Goal: Task Accomplishment & Management: Complete application form

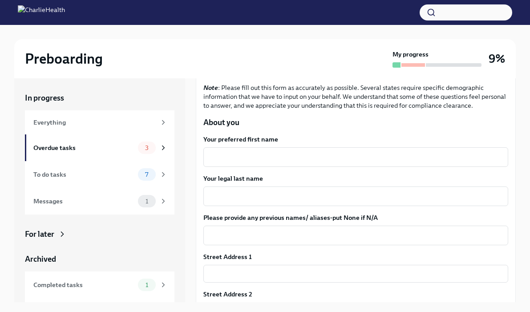
scroll to position [90, 0]
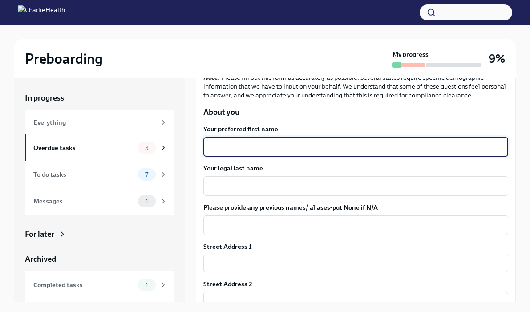
click at [237, 149] on textarea "Your preferred first name" at bounding box center [356, 146] width 294 height 11
type textarea "Victoria"
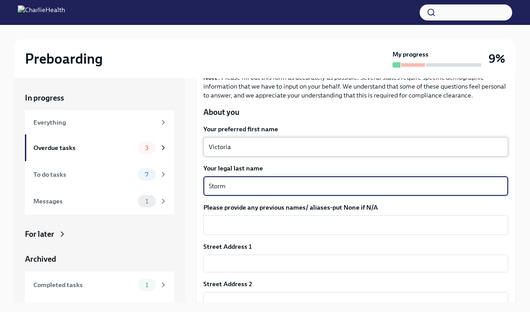
type textarea "Storm"
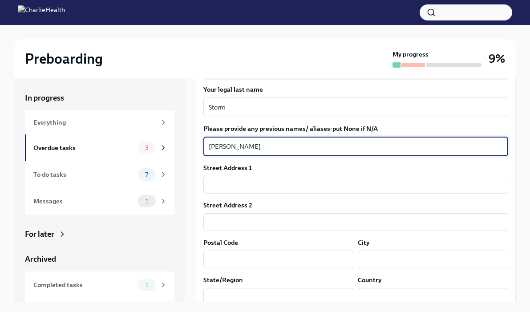
scroll to position [178, 0]
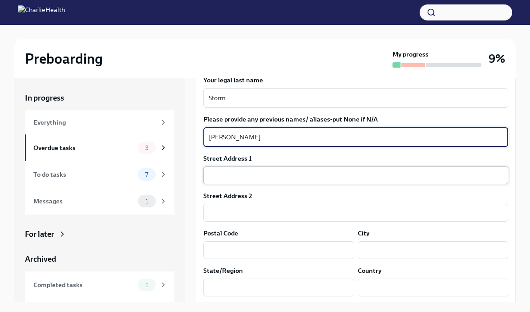
type textarea "[PERSON_NAME]"
click at [233, 178] on input "text" at bounding box center [355, 175] width 305 height 18
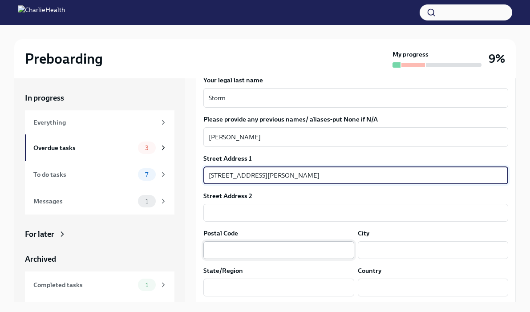
type input "[STREET_ADDRESS][PERSON_NAME]"
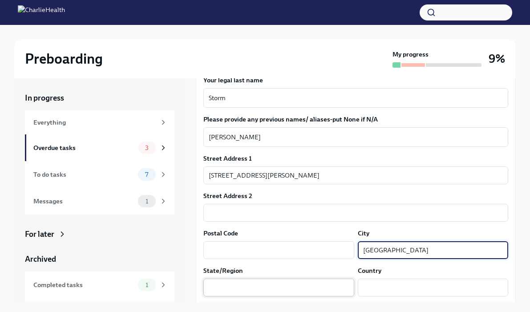
type input "[GEOGRAPHIC_DATA]"
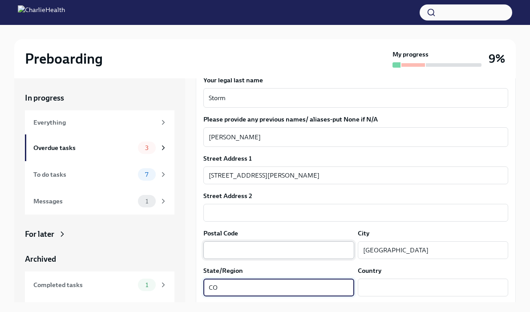
type input "CO"
click at [221, 247] on input "text" at bounding box center [278, 250] width 151 height 18
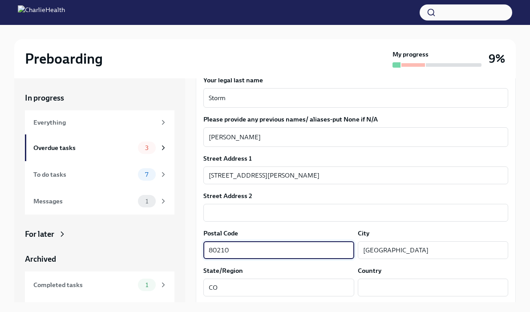
scroll to position [295, 0]
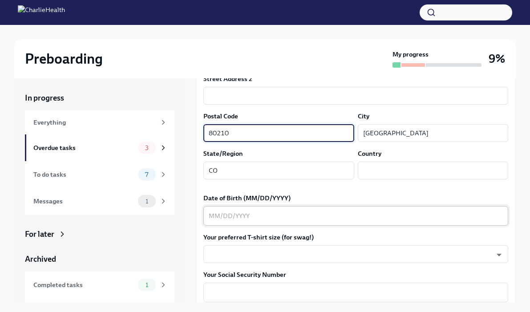
type input "80210"
click at [243, 214] on textarea "Date of Birth (MM/DD/YYYY)" at bounding box center [356, 215] width 294 height 11
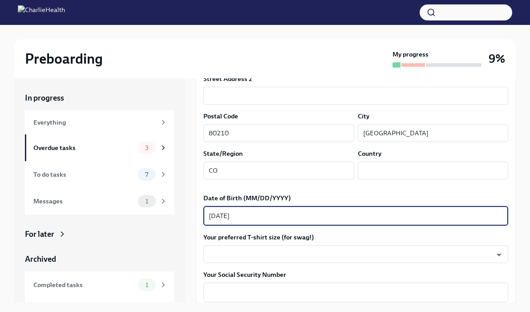
type textarea "[DATE]"
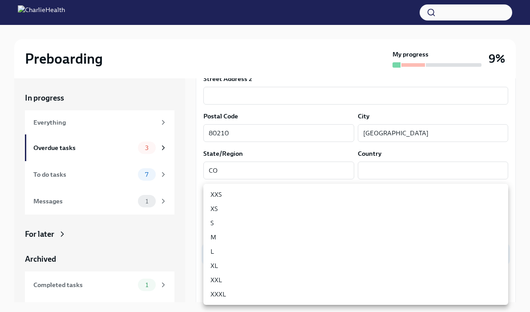
click at [272, 255] on body "Preboarding My progress 9% In progress Everything Overdue tasks 3 To do tasks 7…" at bounding box center [265, 163] width 530 height 327
click at [224, 234] on li "M" at bounding box center [355, 237] width 305 height 14
type input "wd3N6mQyWZ"
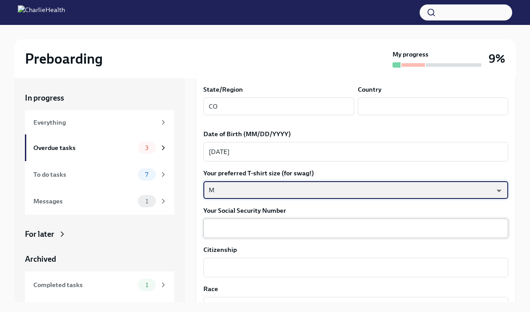
scroll to position [368, 0]
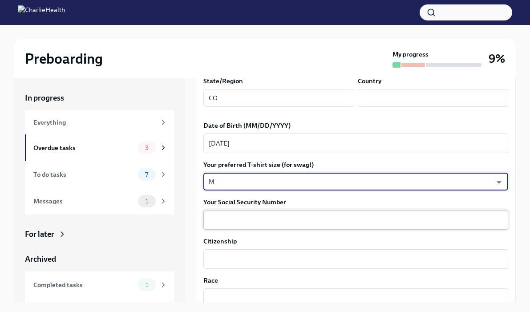
click at [224, 217] on textarea "Your Social Security Number" at bounding box center [356, 219] width 294 height 11
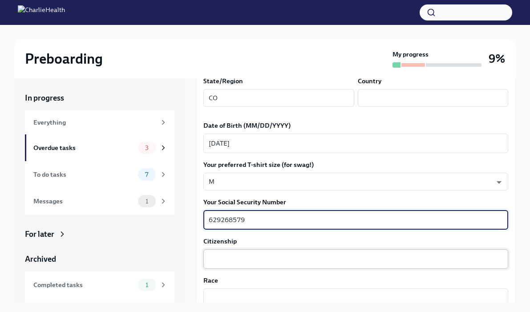
type textarea "629268579"
click at [225, 257] on textarea "Citizenship" at bounding box center [356, 259] width 294 height 11
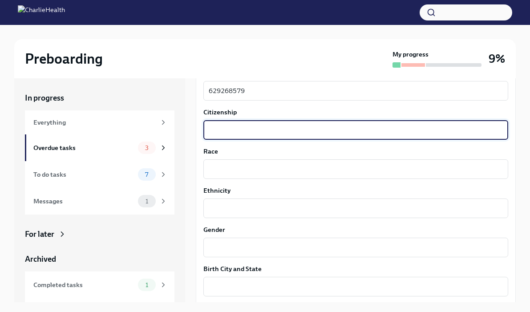
scroll to position [498, 0]
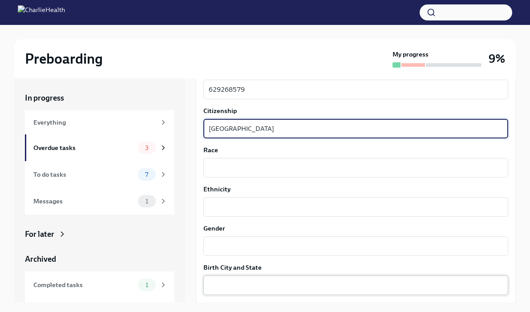
type textarea "[GEOGRAPHIC_DATA]"
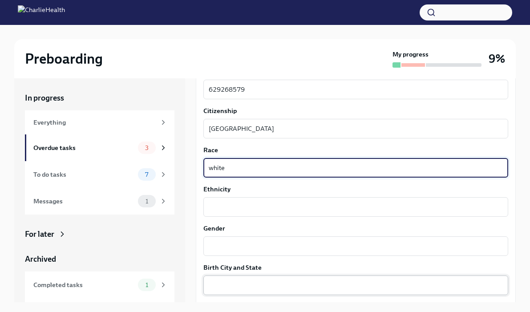
type textarea "white"
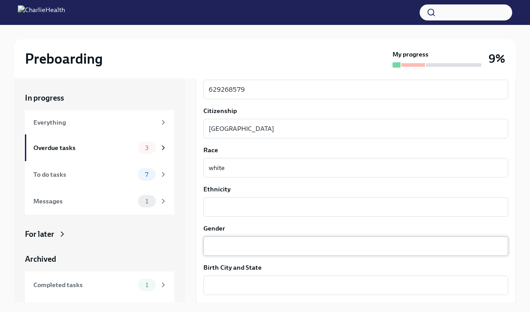
click at [228, 239] on div "x ​" at bounding box center [355, 246] width 305 height 20
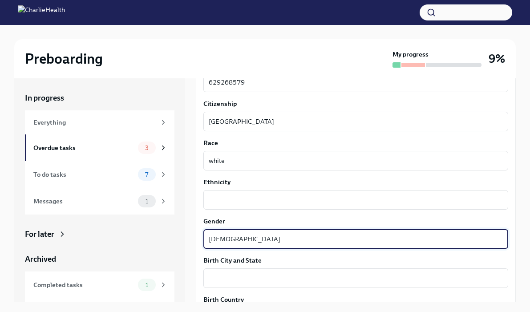
scroll to position [508, 0]
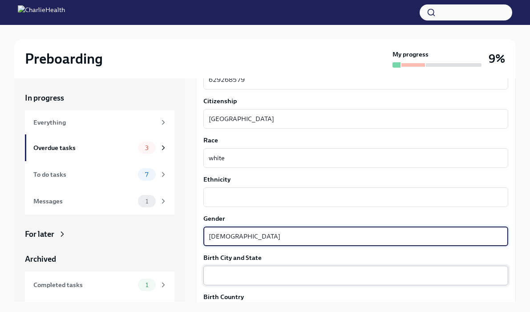
type textarea "[DEMOGRAPHIC_DATA]"
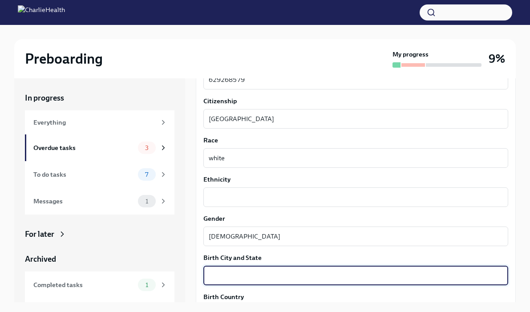
click at [231, 276] on textarea "Birth City and State" at bounding box center [356, 275] width 294 height 11
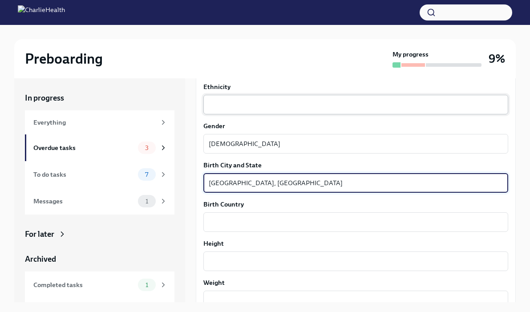
scroll to position [601, 0]
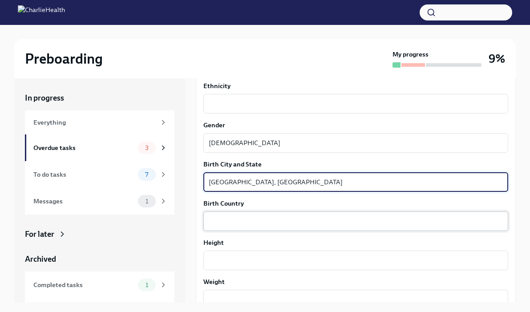
type textarea "[GEOGRAPHIC_DATA], [GEOGRAPHIC_DATA]"
click at [222, 222] on textarea "Birth Country" at bounding box center [356, 221] width 294 height 11
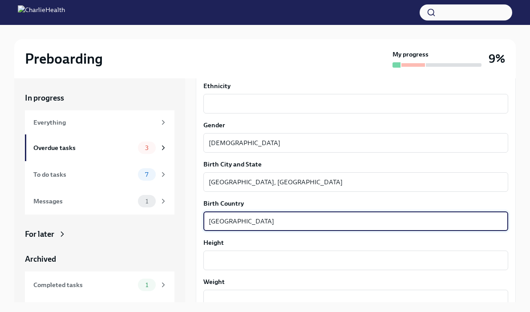
scroll to position [643, 0]
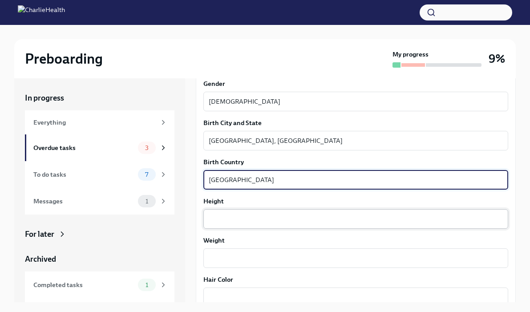
type textarea "[GEOGRAPHIC_DATA]"
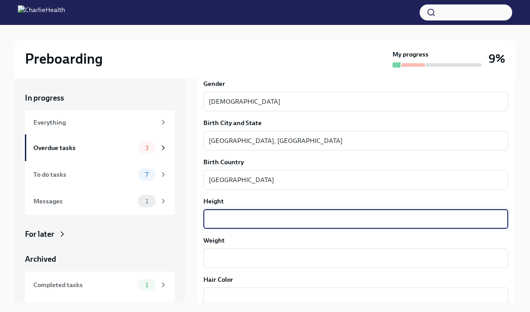
click at [222, 216] on textarea "Height" at bounding box center [356, 219] width 294 height 11
type textarea "5'8""
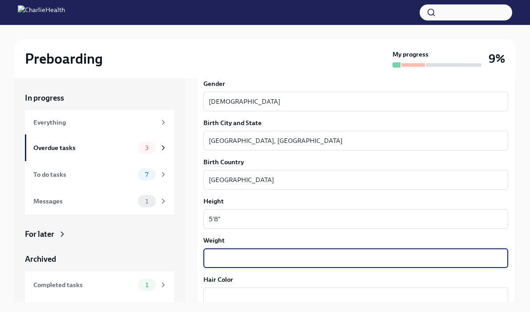
click at [226, 258] on textarea "Weight" at bounding box center [356, 258] width 294 height 11
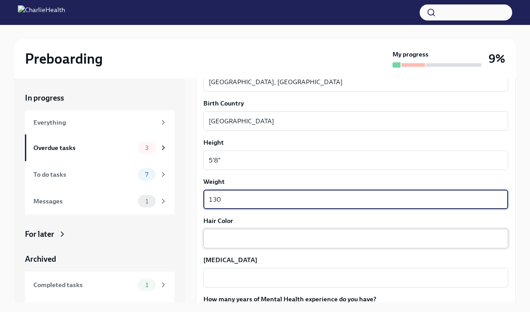
type textarea "130"
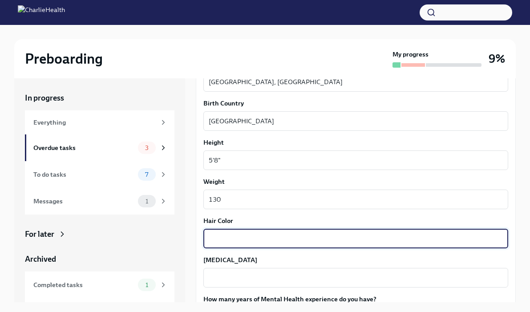
click at [216, 238] on textarea "Hair Color" at bounding box center [356, 238] width 294 height 11
type textarea "blonde"
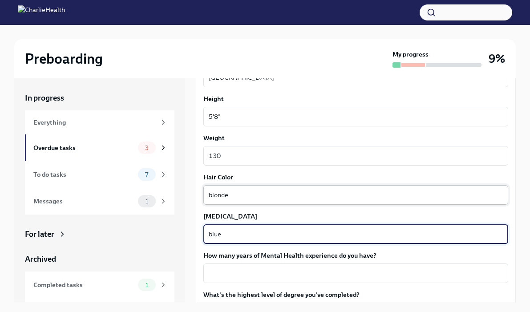
scroll to position [745, 0]
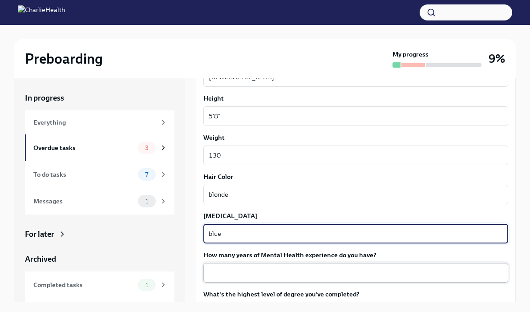
type textarea "blue"
click at [239, 266] on div "x ​" at bounding box center [355, 273] width 305 height 20
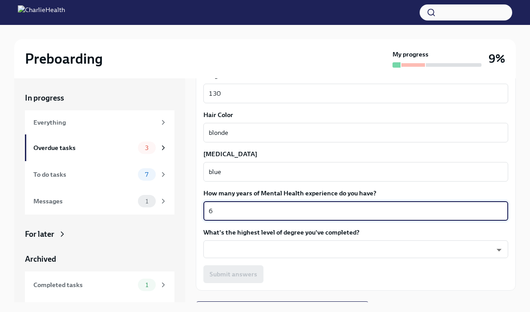
scroll to position [808, 0]
type textarea "6"
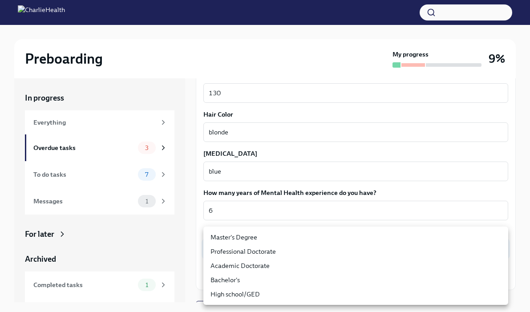
click at [234, 243] on body "Preboarding My progress 9% In progress Everything Overdue tasks 3 To do tasks 7…" at bounding box center [265, 163] width 530 height 327
click at [234, 241] on li "Master's Degree" at bounding box center [355, 237] width 305 height 14
type input "2vBr-ghkD"
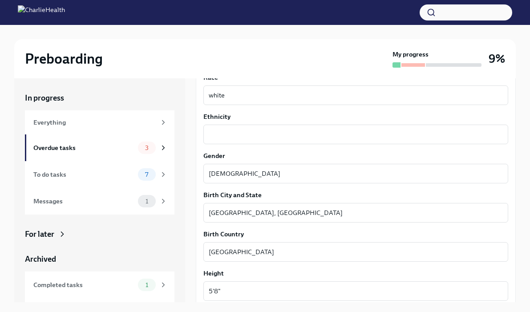
scroll to position [570, 0]
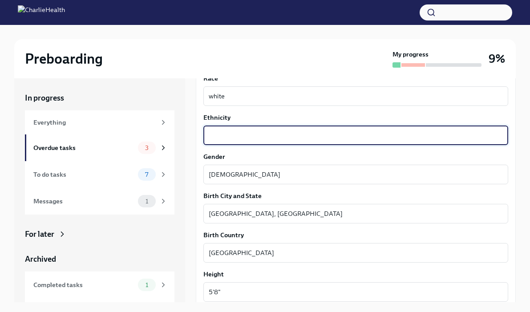
click at [251, 139] on textarea "Ethnicity" at bounding box center [356, 135] width 294 height 11
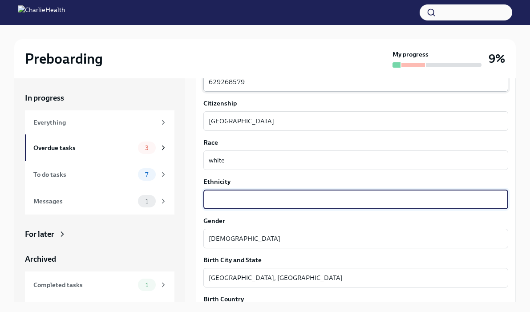
scroll to position [508, 0]
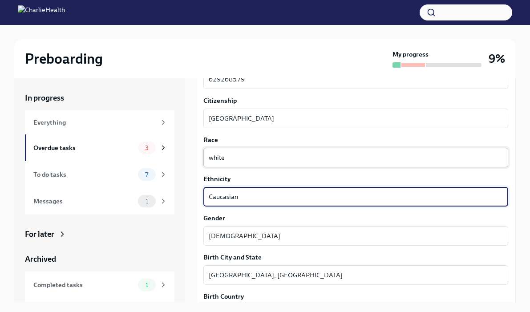
type textarea "Caucasian"
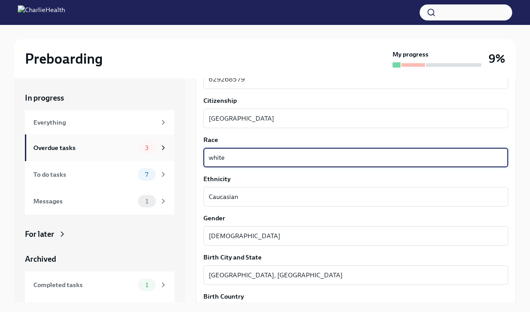
drag, startPoint x: 237, startPoint y: 161, endPoint x: 146, endPoint y: 140, distance: 93.1
click at [150, 143] on div "In progress Everything Overdue tasks 3 To do tasks 7 Messages 1 For later Archi…" at bounding box center [264, 190] width 501 height 224
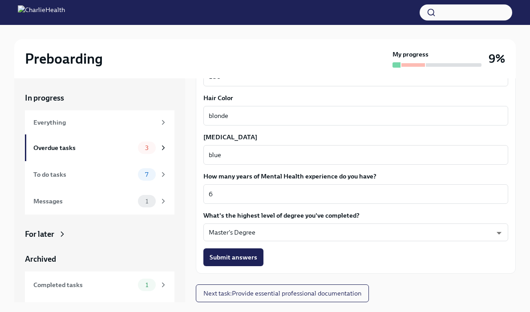
scroll to position [824, 0]
type textarea "White"
click at [225, 258] on span "Submit answers" at bounding box center [233, 257] width 48 height 9
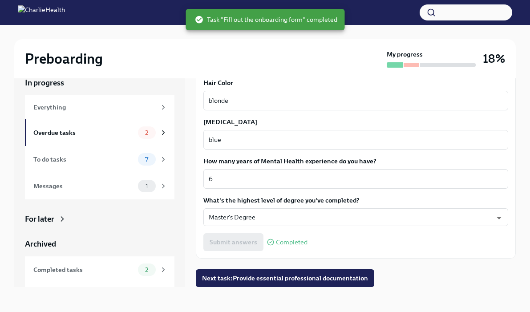
scroll to position [15, 0]
click at [304, 275] on span "Next task : Provide essential professional documentation" at bounding box center [285, 278] width 166 height 9
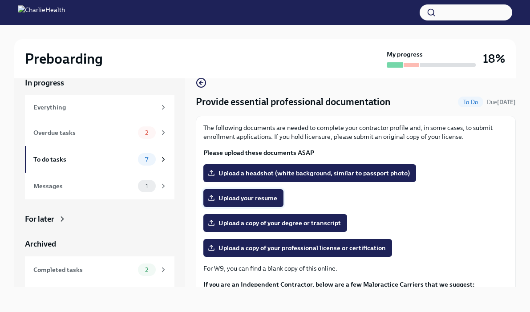
click at [262, 197] on span "Upload your resume" at bounding box center [243, 197] width 68 height 9
click at [0, 0] on input "Upload your resume" at bounding box center [0, 0] width 0 height 0
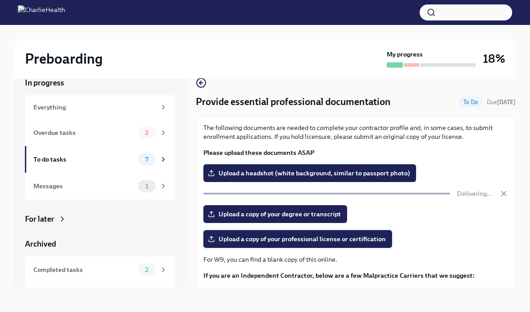
click at [363, 237] on span "Upload a copy of your professional license or certification" at bounding box center [297, 238] width 176 height 9
click at [0, 0] on input "Upload a copy of your professional license or certification" at bounding box center [0, 0] width 0 height 0
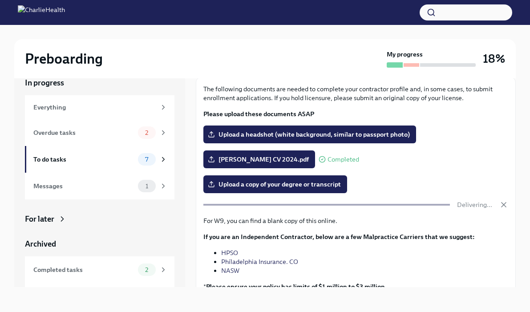
scroll to position [37, 0]
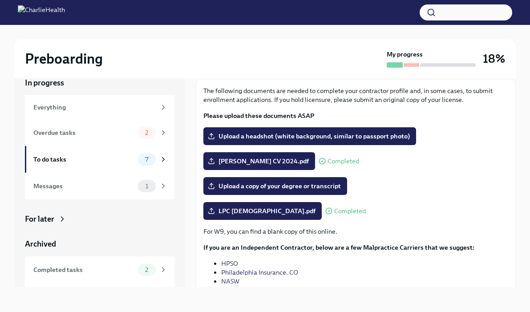
click at [97, 0] on div at bounding box center [265, 12] width 530 height 25
click at [245, 142] on label "Upload a headshot (white background, similar to passport photo)" at bounding box center [309, 136] width 213 height 18
click at [0, 0] on input "Upload a headshot (white background, similar to passport photo)" at bounding box center [0, 0] width 0 height 0
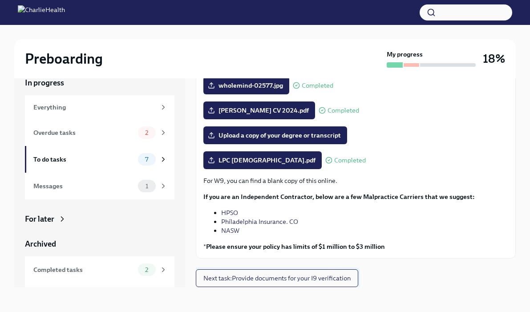
scroll to position [88, 0]
click at [296, 277] on span "Next task : Provide documents for your I9 verification" at bounding box center [276, 278] width 147 height 9
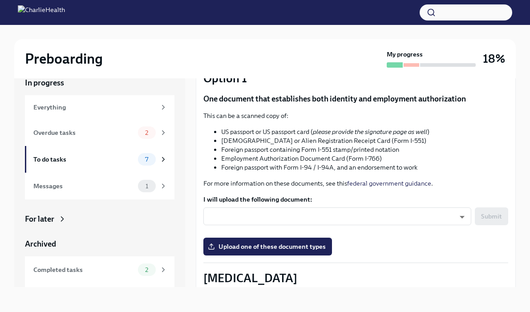
scroll to position [77, 0]
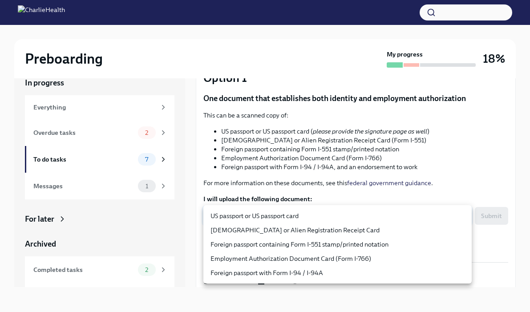
click at [464, 221] on body "Preboarding My progress 18% In progress Everything Overdue tasks 2 To do tasks …" at bounding box center [265, 148] width 530 height 327
click at [439, 221] on li "US passport or US passport card" at bounding box center [337, 216] width 268 height 14
type input "KnYOjnC8x"
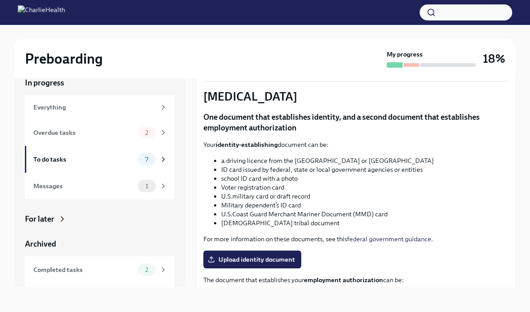
scroll to position [258, 0]
click at [262, 258] on span "Upload identity document" at bounding box center [251, 258] width 85 height 9
click at [0, 0] on input "Upload identity document" at bounding box center [0, 0] width 0 height 0
click at [265, 257] on span "Upload identity document" at bounding box center [251, 258] width 85 height 9
click at [0, 0] on input "Upload identity document" at bounding box center [0, 0] width 0 height 0
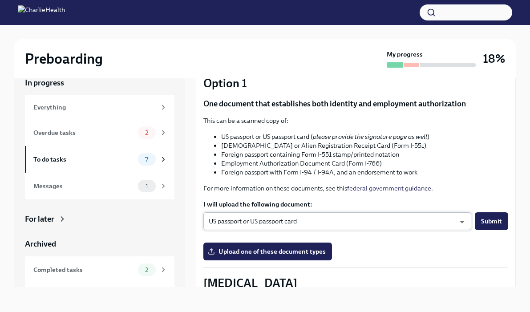
scroll to position [57, 0]
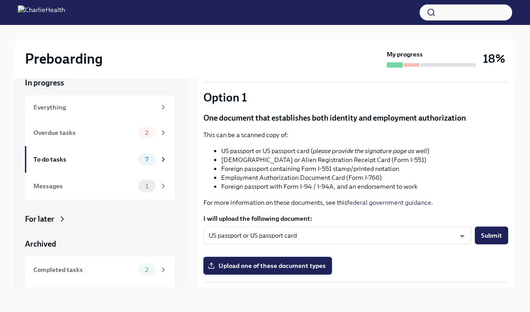
click at [274, 266] on span "Upload one of these document types" at bounding box center [267, 265] width 116 height 9
click at [0, 0] on input "Upload one of these document types" at bounding box center [0, 0] width 0 height 0
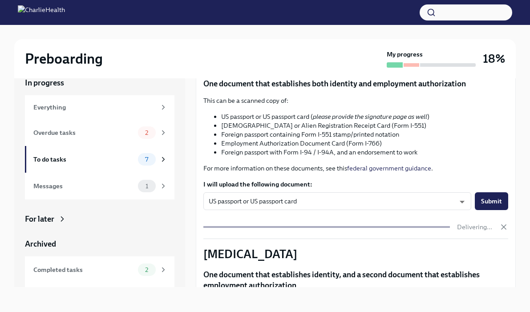
scroll to position [92, 0]
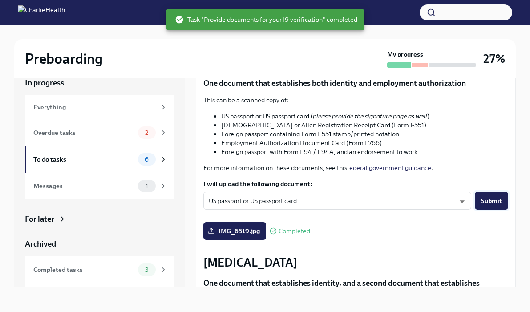
click at [485, 198] on span "Submit" at bounding box center [491, 200] width 21 height 9
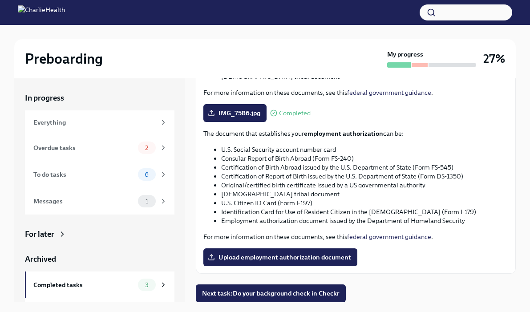
scroll to position [11, 0]
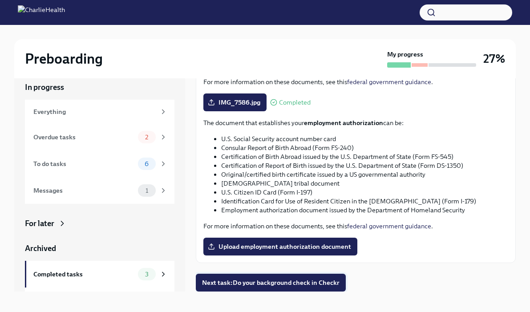
click at [264, 283] on span "Next task : Do your background check in Checkr" at bounding box center [270, 282] width 137 height 9
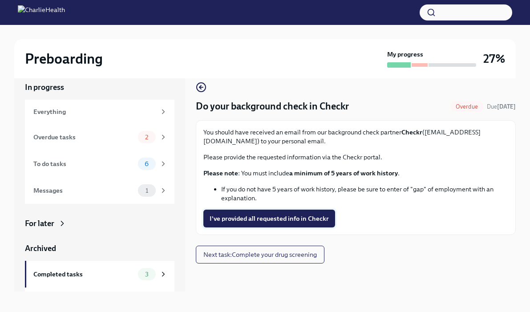
click at [271, 219] on span "I've provided all requested info in Checkr" at bounding box center [268, 218] width 119 height 9
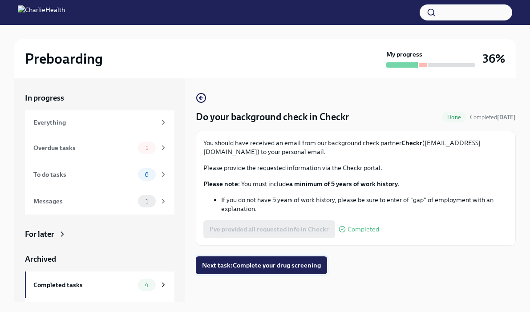
click at [272, 262] on span "Next task : Complete your drug screening" at bounding box center [261, 265] width 119 height 9
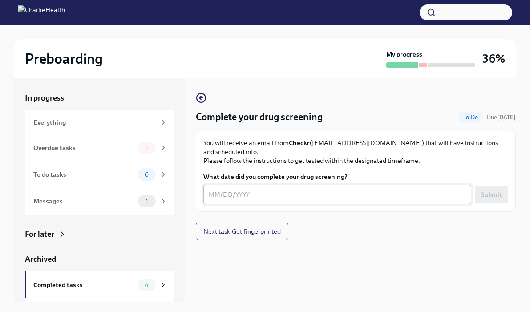
click at [375, 193] on div "x ​" at bounding box center [337, 195] width 268 height 20
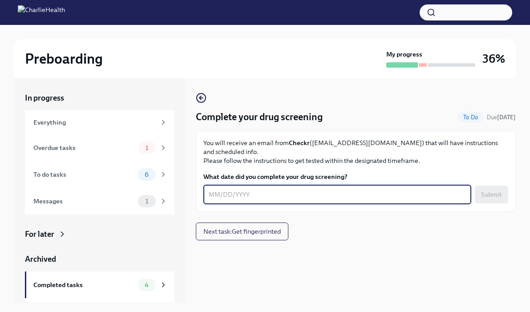
click at [373, 190] on div "x ​" at bounding box center [337, 195] width 268 height 20
type textarea "[DATE]"
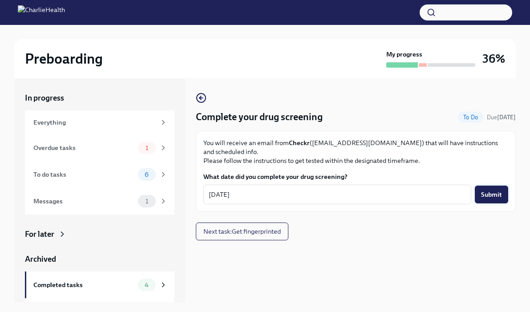
click at [495, 190] on span "Submit" at bounding box center [491, 194] width 21 height 9
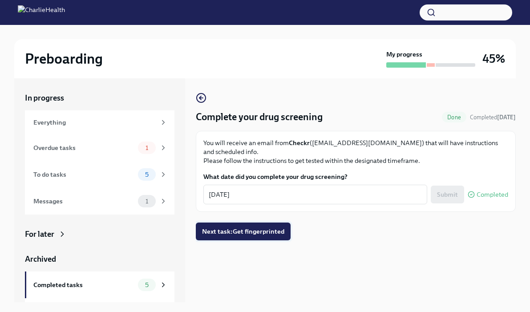
click at [273, 222] on button "Next task : Get fingerprinted" at bounding box center [243, 231] width 95 height 18
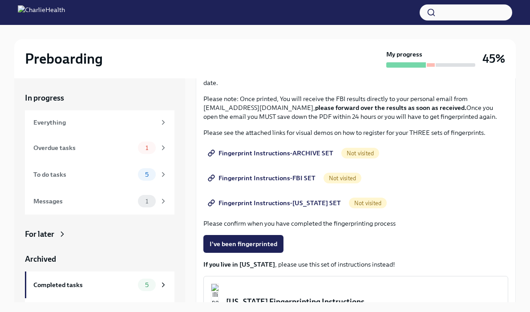
scroll to position [96, 0]
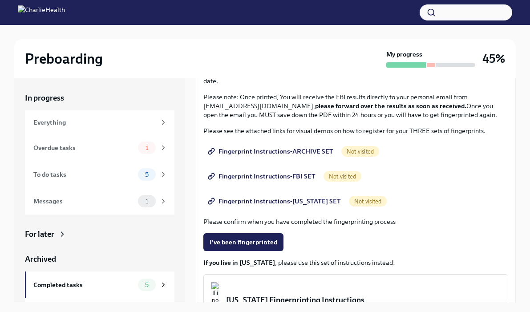
click at [363, 202] on span "Not visited" at bounding box center [368, 201] width 38 height 7
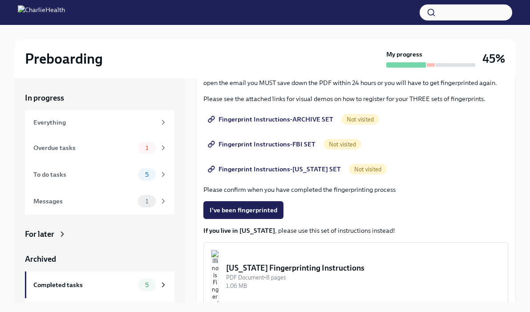
scroll to position [73, 0]
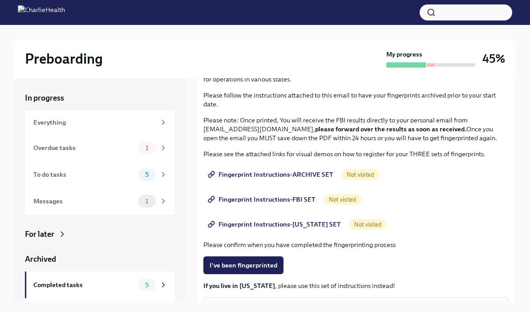
click at [278, 174] on span "Fingerprint Instructions-ARCHIVE SET" at bounding box center [271, 174] width 124 height 9
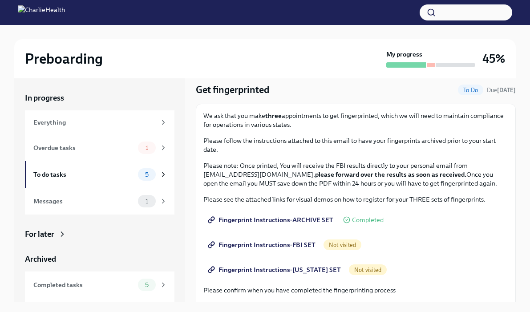
scroll to position [26, 0]
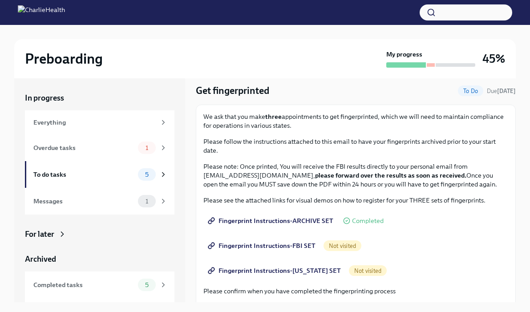
click at [299, 250] on link "Fingerprint Instructions-FBI SET" at bounding box center [262, 246] width 118 height 18
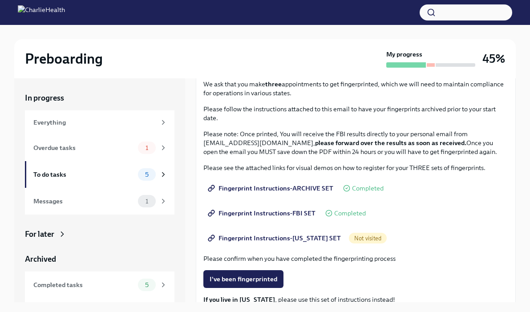
scroll to position [64, 0]
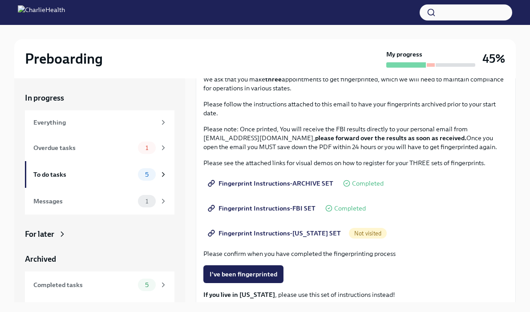
click at [277, 231] on span "Fingerprint Instructions-[US_STATE] SET" at bounding box center [274, 233] width 131 height 9
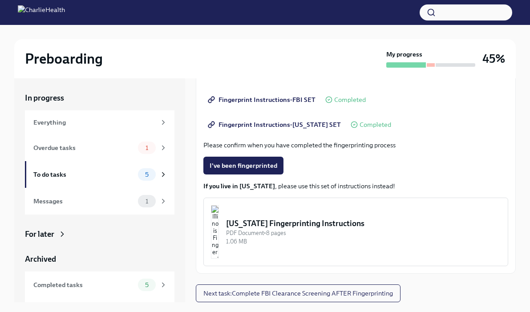
scroll to position [172, 0]
click at [282, 294] on span "Next task : Complete FBI Clearance Screening AFTER Fingerprinting" at bounding box center [297, 293] width 189 height 9
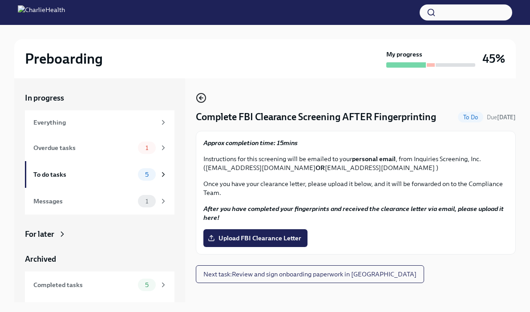
click at [202, 96] on icon "button" at bounding box center [201, 98] width 11 height 11
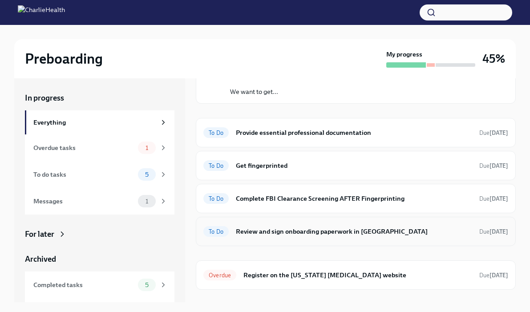
scroll to position [61, 0]
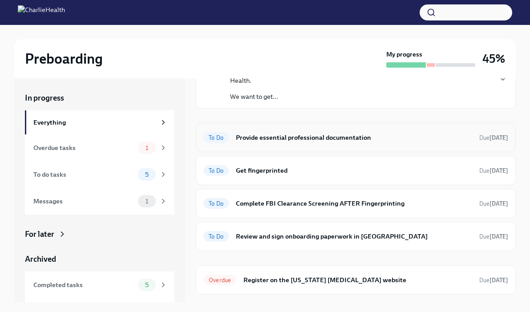
click at [302, 133] on h6 "Provide essential professional documentation" at bounding box center [354, 138] width 236 height 10
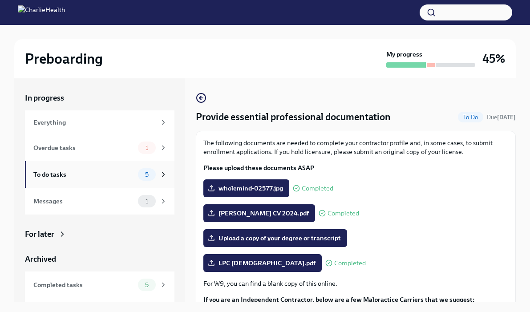
click at [114, 163] on div "To do tasks 5" at bounding box center [99, 174] width 149 height 27
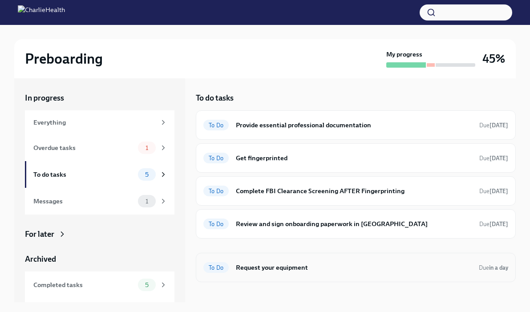
click at [269, 266] on h6 "Request your equipment" at bounding box center [354, 267] width 236 height 10
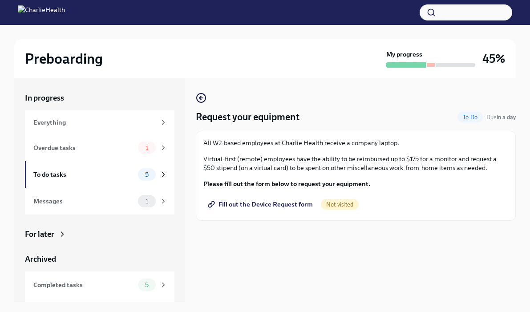
click at [269, 203] on span "Fill out the Device Request form" at bounding box center [260, 204] width 103 height 9
click at [137, 200] on div "Messages 1" at bounding box center [100, 201] width 134 height 12
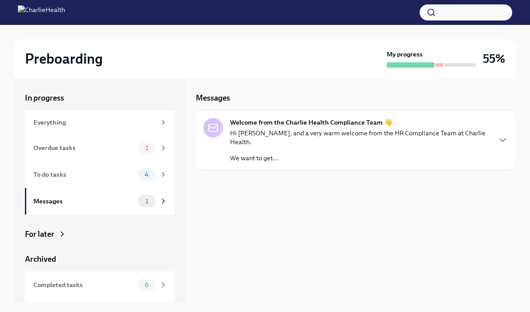
click at [279, 153] on p "We want to get..." at bounding box center [360, 157] width 260 height 9
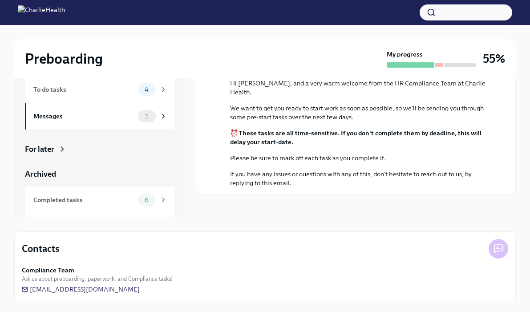
scroll to position [85, 0]
click at [137, 118] on div "Messages 1" at bounding box center [100, 116] width 134 height 12
click at [109, 199] on div "Completed tasks" at bounding box center [83, 200] width 101 height 10
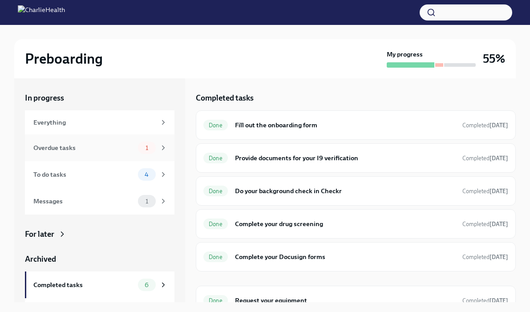
click at [94, 146] on div "Overdue tasks" at bounding box center [83, 148] width 101 height 10
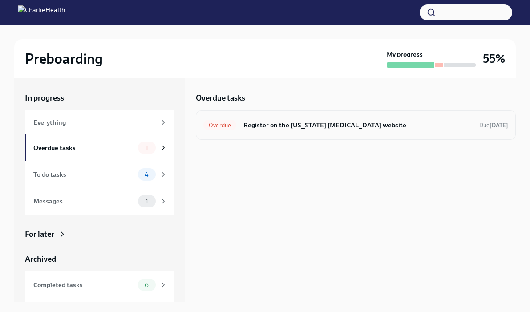
click at [305, 125] on h6 "Register on the [US_STATE] [MEDICAL_DATA] website" at bounding box center [357, 125] width 229 height 10
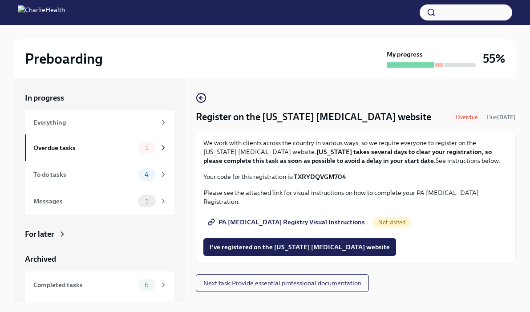
click at [288, 218] on span "PA [MEDICAL_DATA] Registry Visual Instructions" at bounding box center [286, 222] width 155 height 9
drag, startPoint x: 348, startPoint y: 176, endPoint x: 296, endPoint y: 172, distance: 52.2
click at [296, 172] on p "Your code for this registration is: TXRYDQVGM704" at bounding box center [355, 176] width 305 height 9
copy strong "TXRYDQVGM704"
click at [280, 242] on span "I've registered on the [US_STATE] [MEDICAL_DATA] website" at bounding box center [299, 246] width 180 height 9
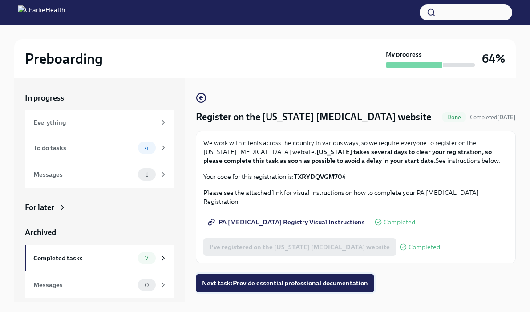
click at [286, 278] on span "Next task : Provide essential professional documentation" at bounding box center [285, 282] width 166 height 9
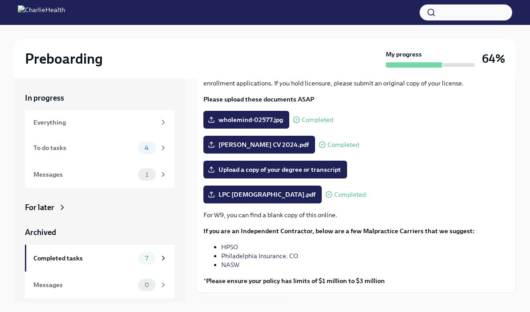
scroll to position [69, 0]
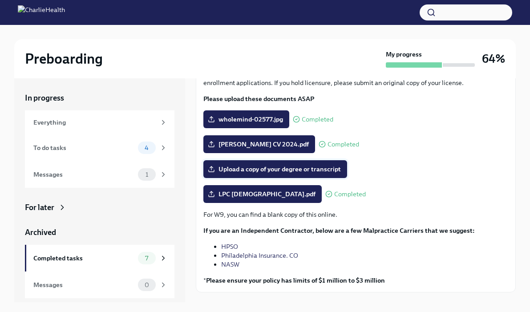
click at [312, 167] on span "Upload a copy of your degree or transcript" at bounding box center [274, 169] width 131 height 9
click at [0, 0] on input "Upload a copy of your degree or transcript" at bounding box center [0, 0] width 0 height 0
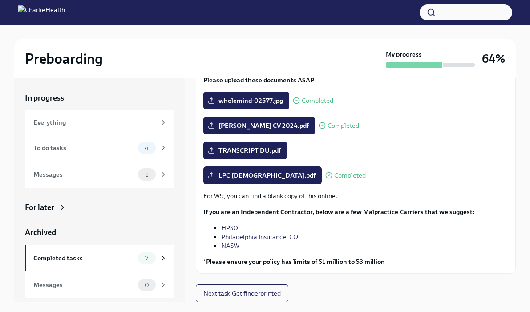
scroll to position [88, 0]
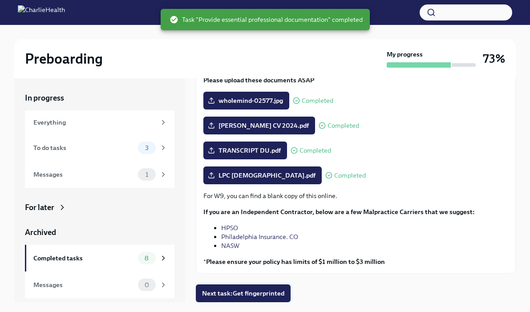
click at [260, 290] on span "Next task : Get fingerprinted" at bounding box center [243, 293] width 82 height 9
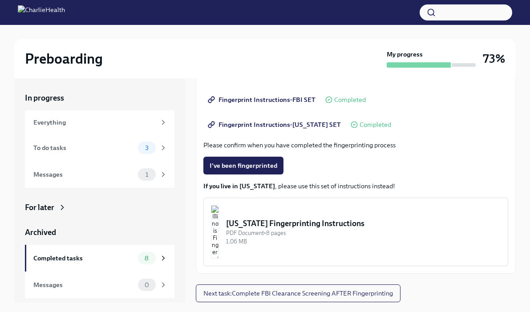
scroll to position [172, 0]
click at [158, 153] on div "3" at bounding box center [152, 147] width 29 height 12
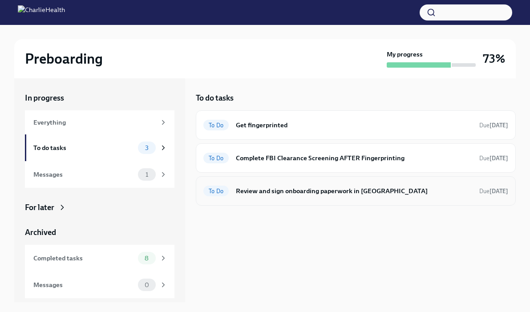
click at [282, 191] on h6 "Review and sign onboarding paperwork in [GEOGRAPHIC_DATA]" at bounding box center [354, 191] width 236 height 10
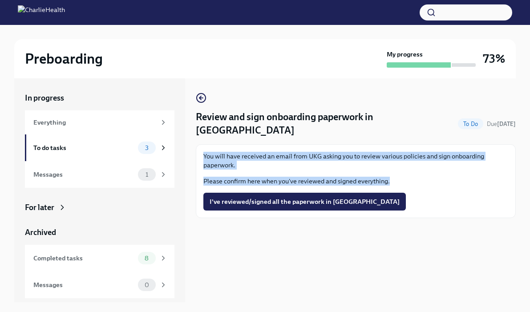
drag, startPoint x: 210, startPoint y: 136, endPoint x: 420, endPoint y: 173, distance: 213.3
click at [420, 173] on div "You will have received an email from UKG asking you to review various policies …" at bounding box center [356, 181] width 320 height 74
click at [420, 173] on div "You will have received an email from UKG asking you to review various policies …" at bounding box center [355, 181] width 305 height 59
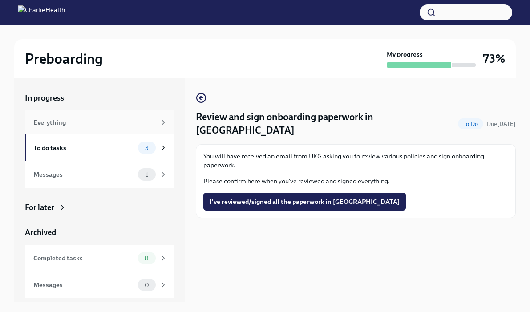
click at [63, 125] on div "Everything" at bounding box center [94, 122] width 122 height 10
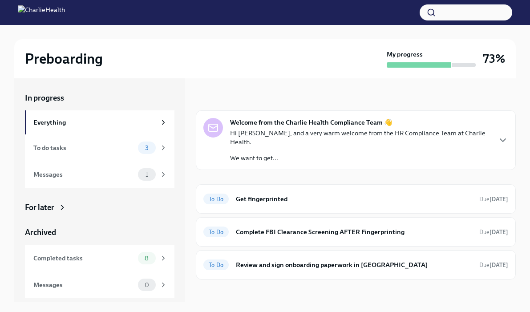
click at [307, 143] on div "Hi [PERSON_NAME], and a very warm welcome from the HR Compliance Team at Charli…" at bounding box center [360, 146] width 260 height 34
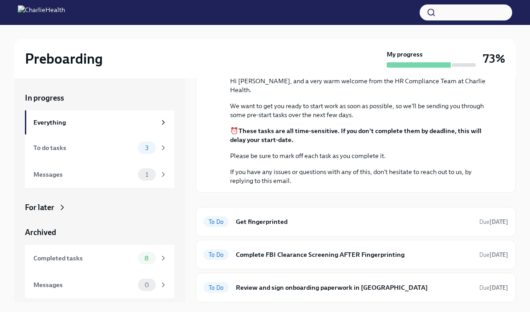
scroll to position [154, 0]
click at [148, 179] on div "1" at bounding box center [147, 174] width 18 height 12
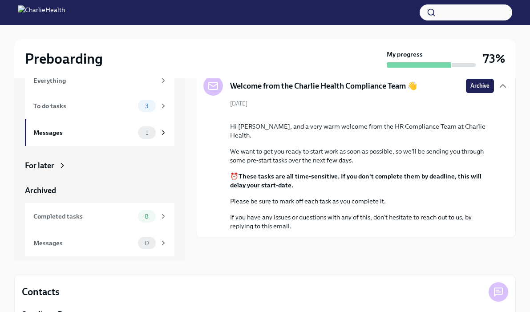
scroll to position [42, 0]
click at [74, 135] on div "Messages" at bounding box center [83, 132] width 101 height 10
click at [57, 168] on div "For later" at bounding box center [99, 165] width 149 height 11
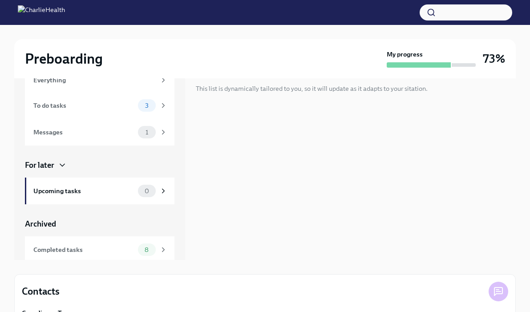
click at [57, 163] on div "For later" at bounding box center [99, 165] width 149 height 11
click at [76, 250] on div "Completed tasks" at bounding box center [83, 250] width 101 height 10
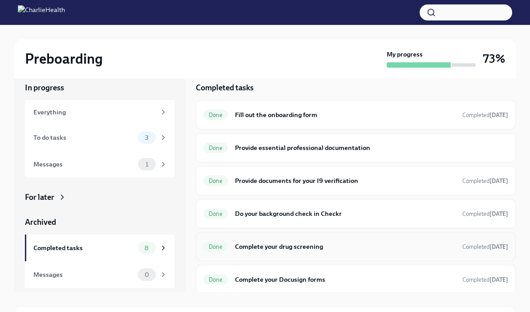
scroll to position [2, 0]
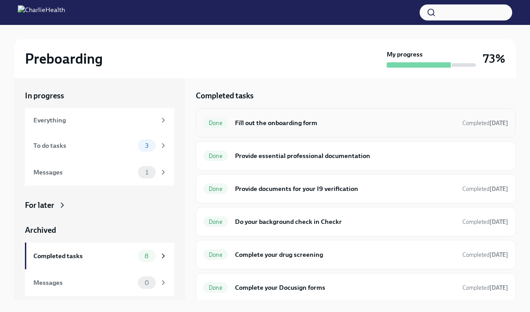
click at [262, 121] on h6 "Fill out the onboarding form" at bounding box center [345, 123] width 220 height 10
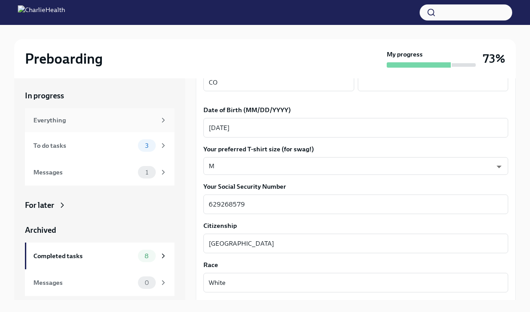
scroll to position [302, 0]
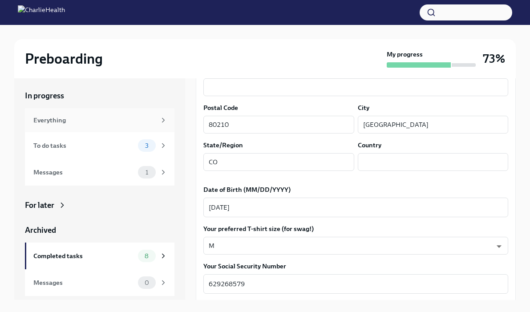
click at [44, 119] on div "Everything" at bounding box center [94, 120] width 122 height 10
